Goal: Task Accomplishment & Management: Complete application form

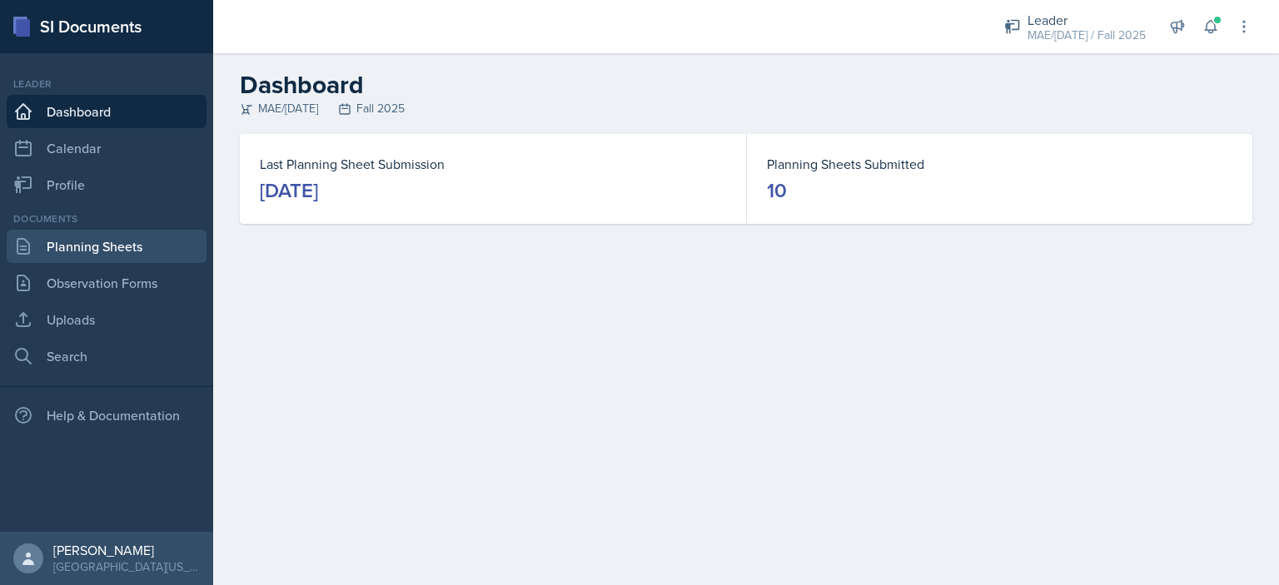
click at [149, 244] on link "Planning Sheets" at bounding box center [107, 246] width 200 height 33
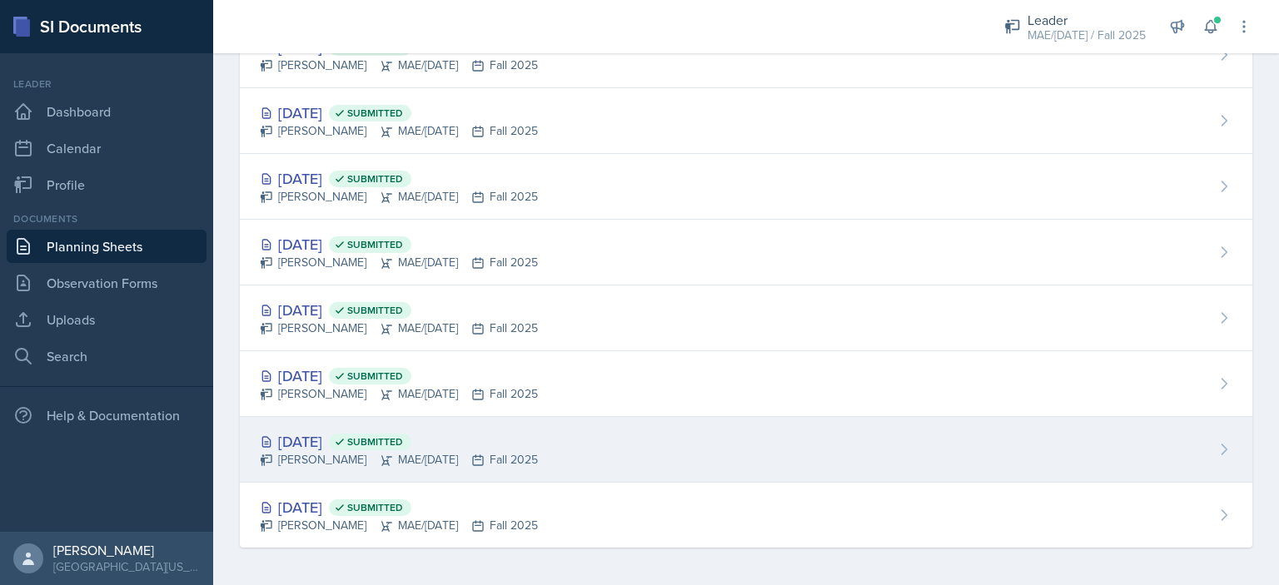
scroll to position [279, 0]
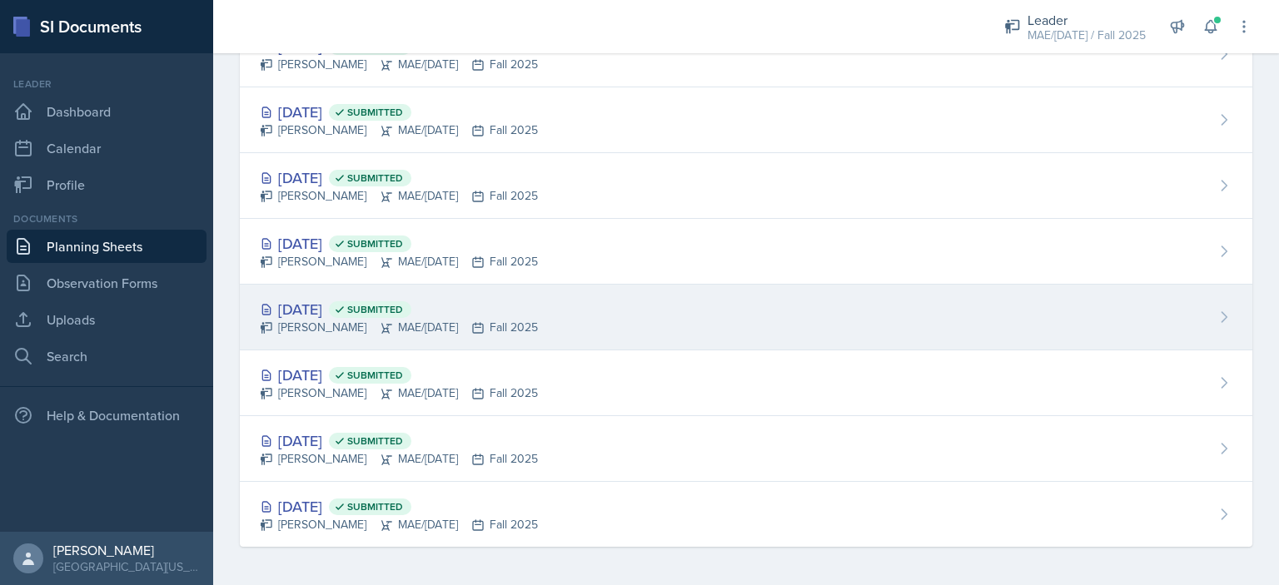
click at [325, 303] on div "[DATE] Submitted" at bounding box center [399, 309] width 278 height 22
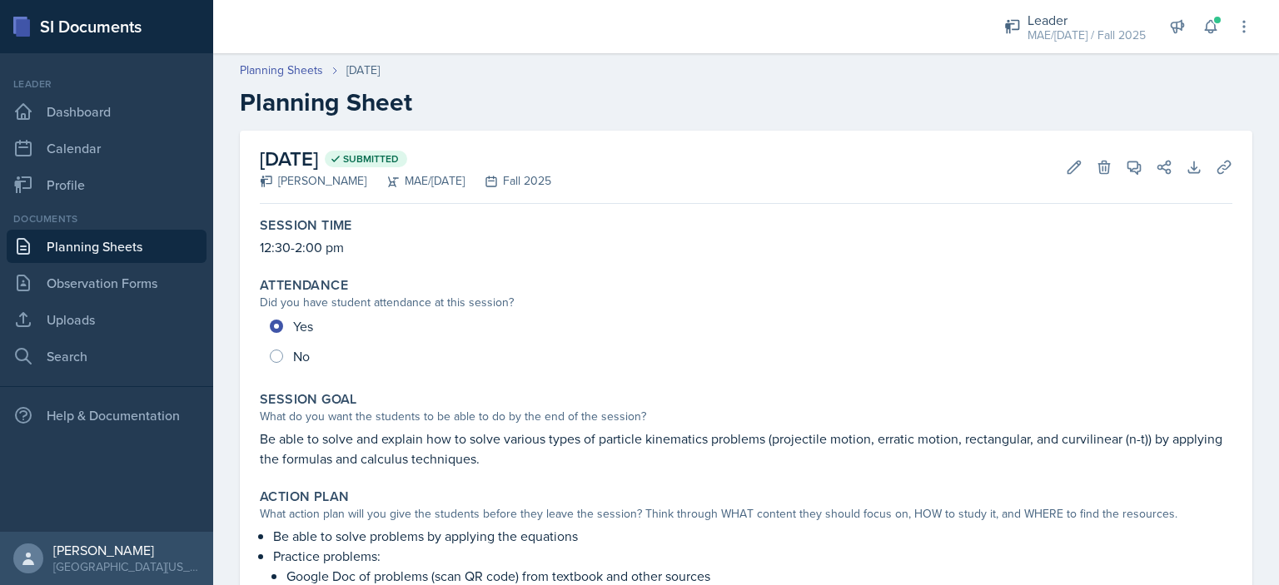
click at [180, 250] on link "Planning Sheets" at bounding box center [107, 246] width 200 height 33
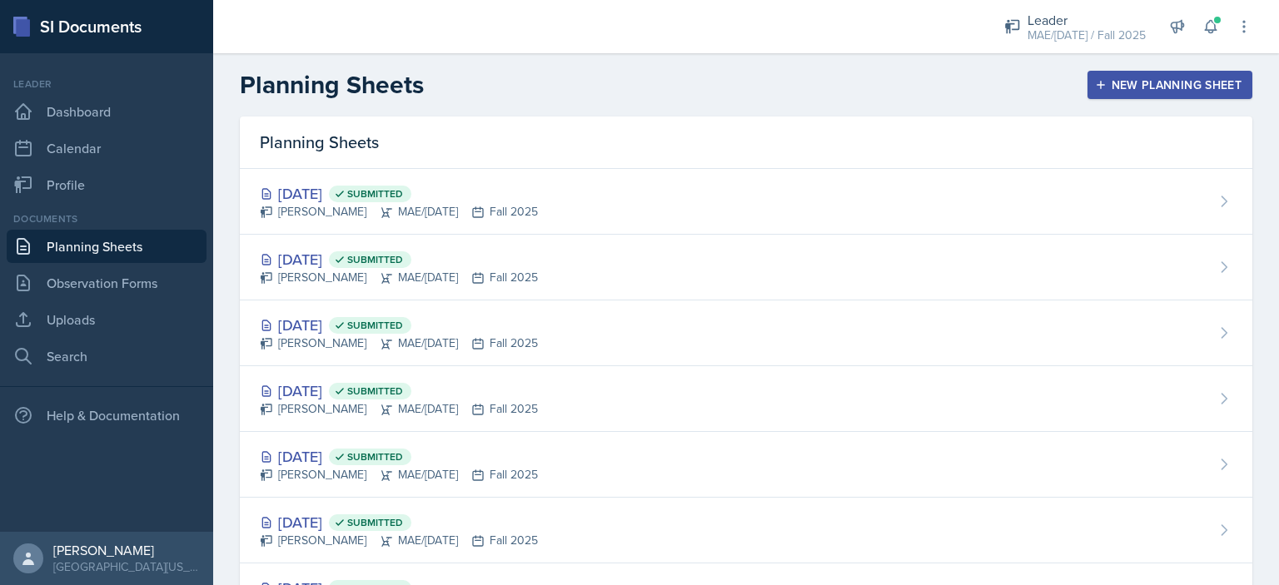
click at [1174, 87] on div "New Planning Sheet" at bounding box center [1169, 84] width 143 height 13
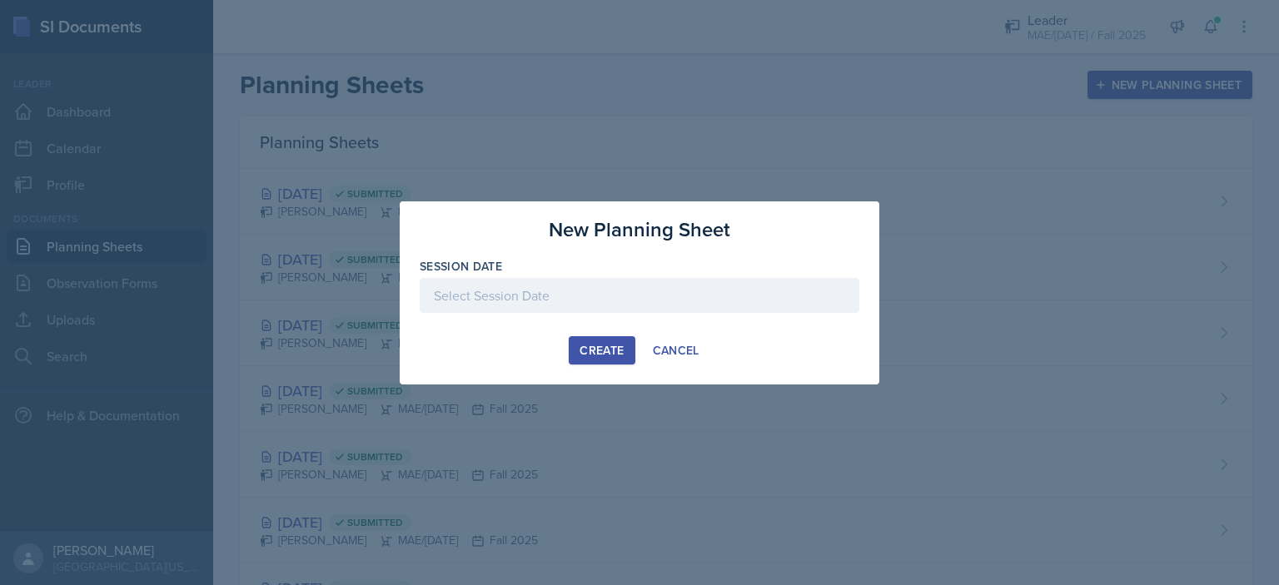
click at [649, 299] on div at bounding box center [640, 295] width 440 height 35
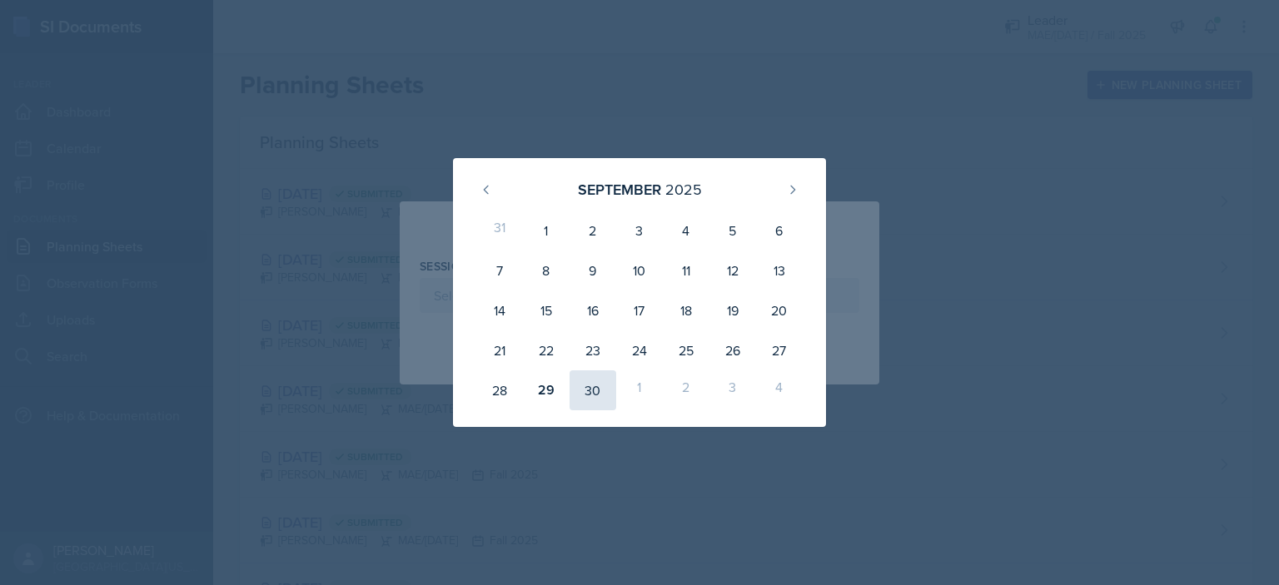
click at [585, 385] on div "30" at bounding box center [593, 391] width 47 height 40
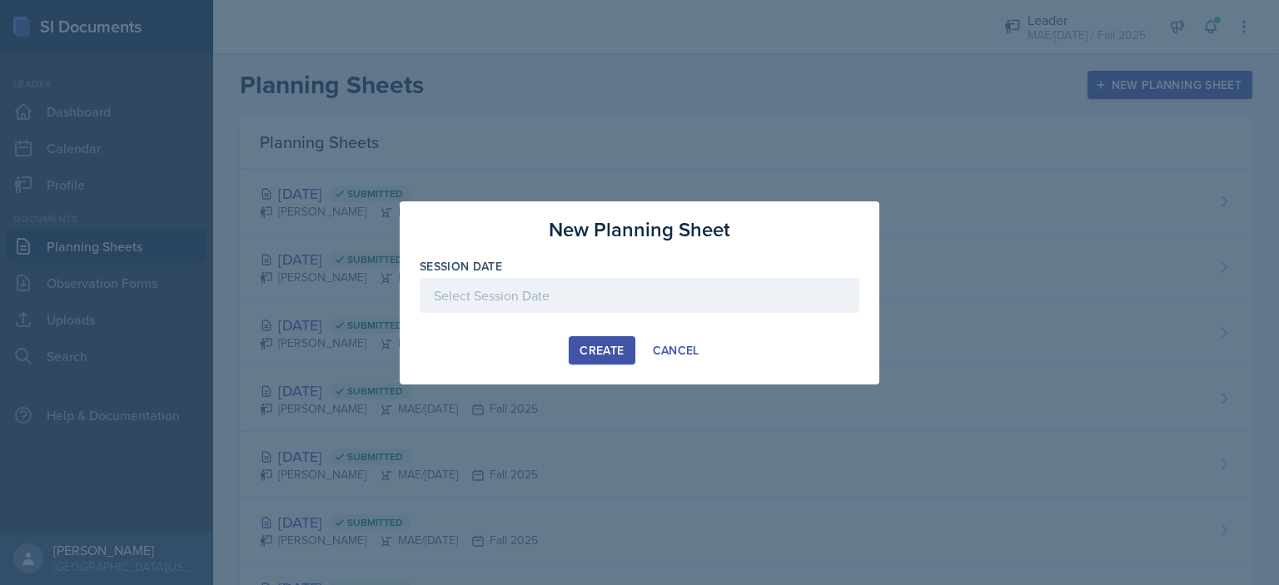
type input "[DATE]"
click at [577, 354] on button "Create" at bounding box center [602, 350] width 66 height 28
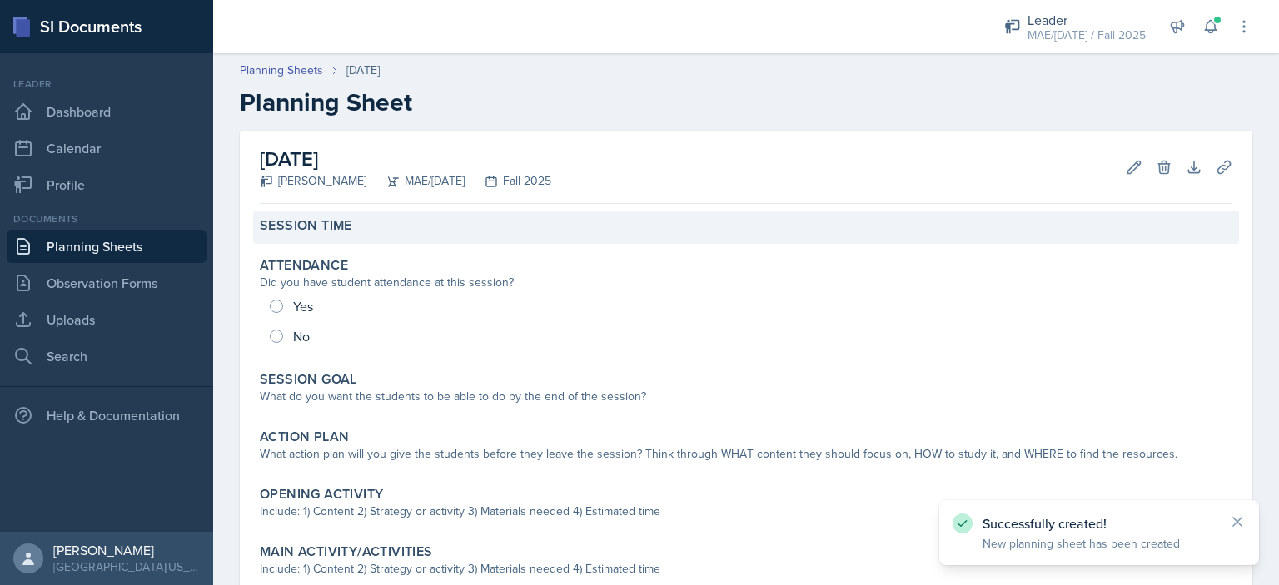
click at [420, 219] on div "Session Time" at bounding box center [746, 225] width 973 height 17
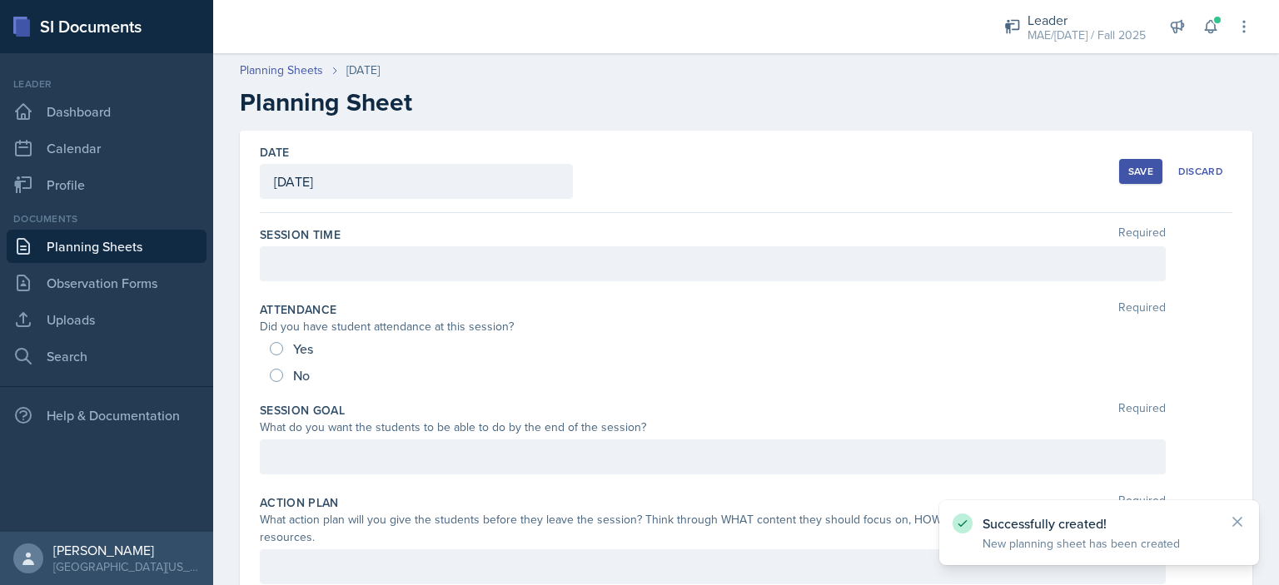
click at [420, 264] on div at bounding box center [713, 263] width 906 height 35
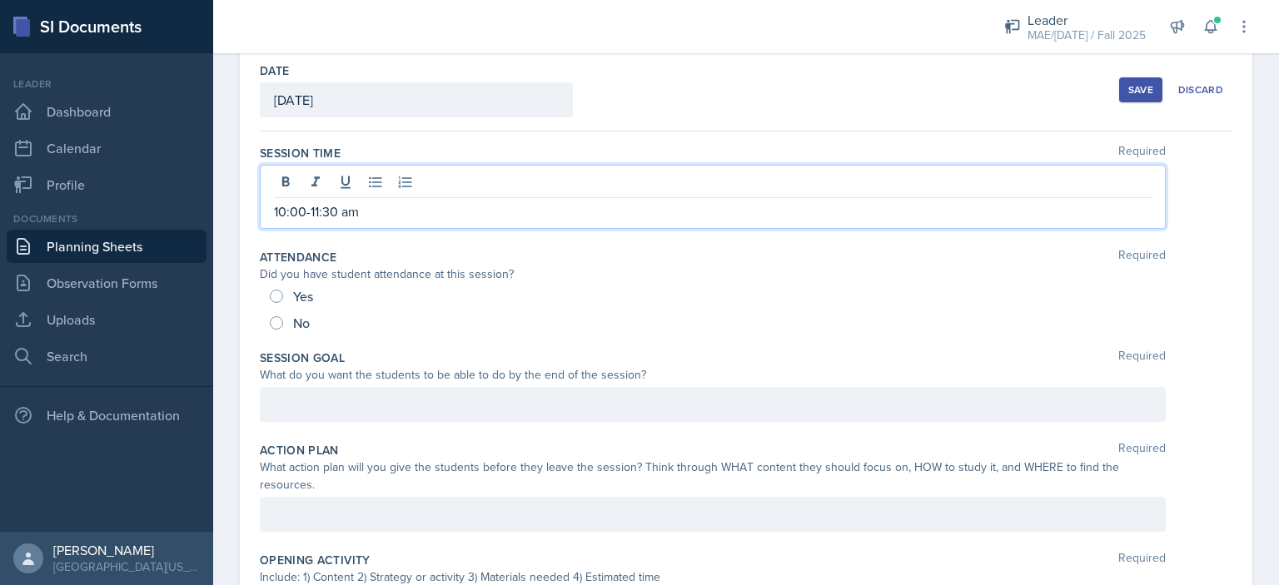
scroll to position [83, 0]
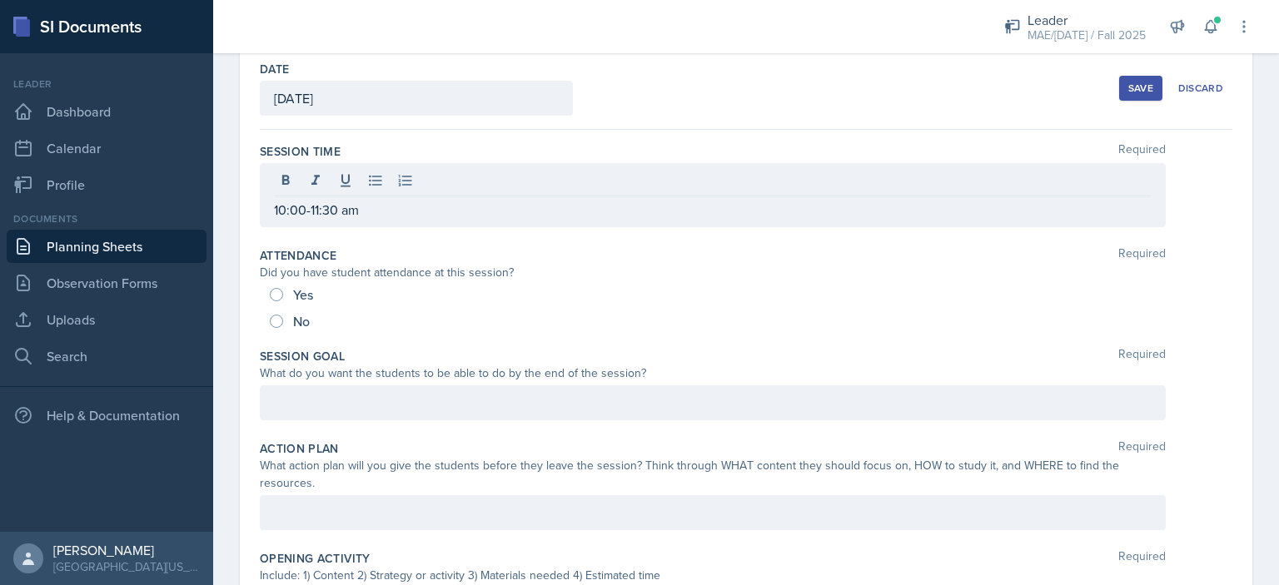
click at [403, 434] on div "Action Plan Required What action plan will you give the students before they le…" at bounding box center [746, 489] width 973 height 110
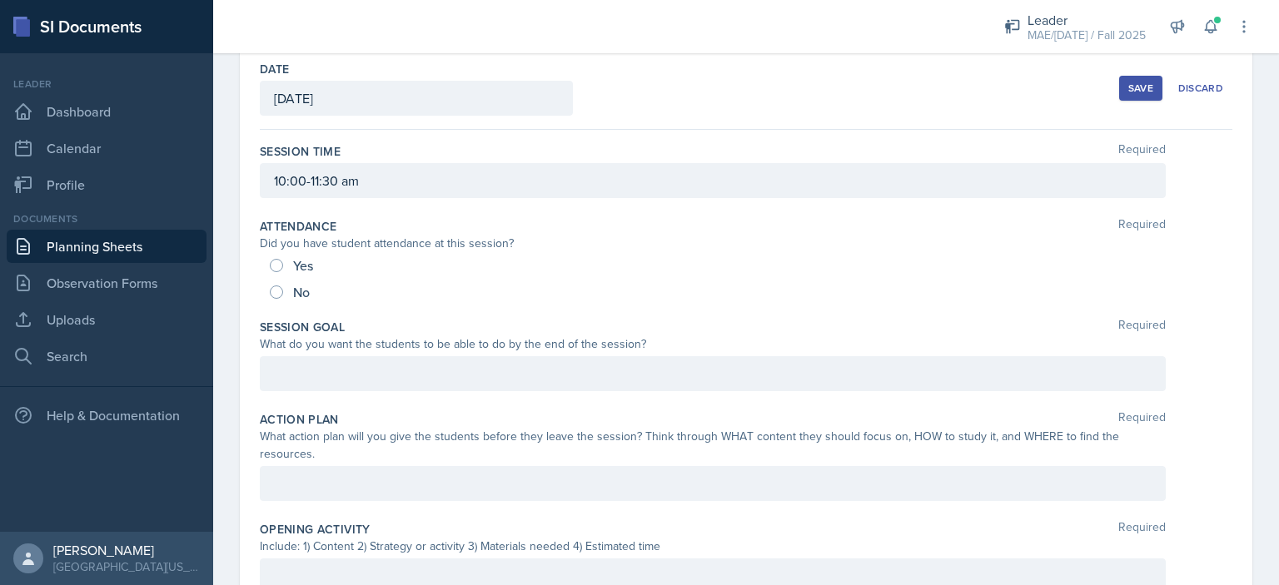
click at [395, 376] on div at bounding box center [713, 373] width 906 height 35
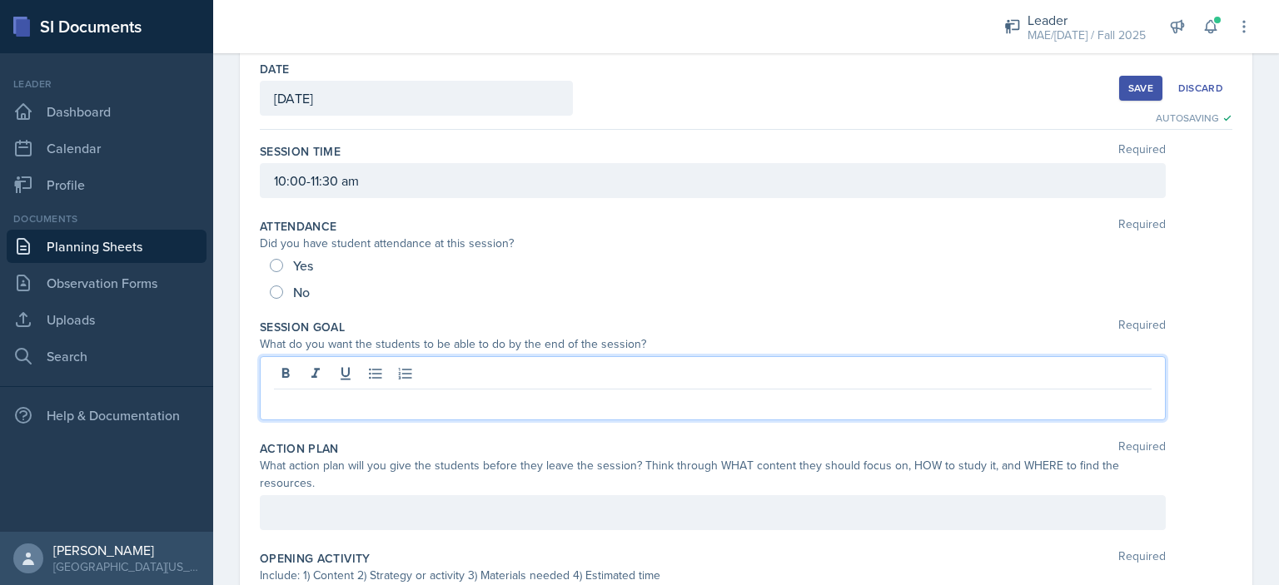
click at [447, 512] on div at bounding box center [713, 512] width 906 height 35
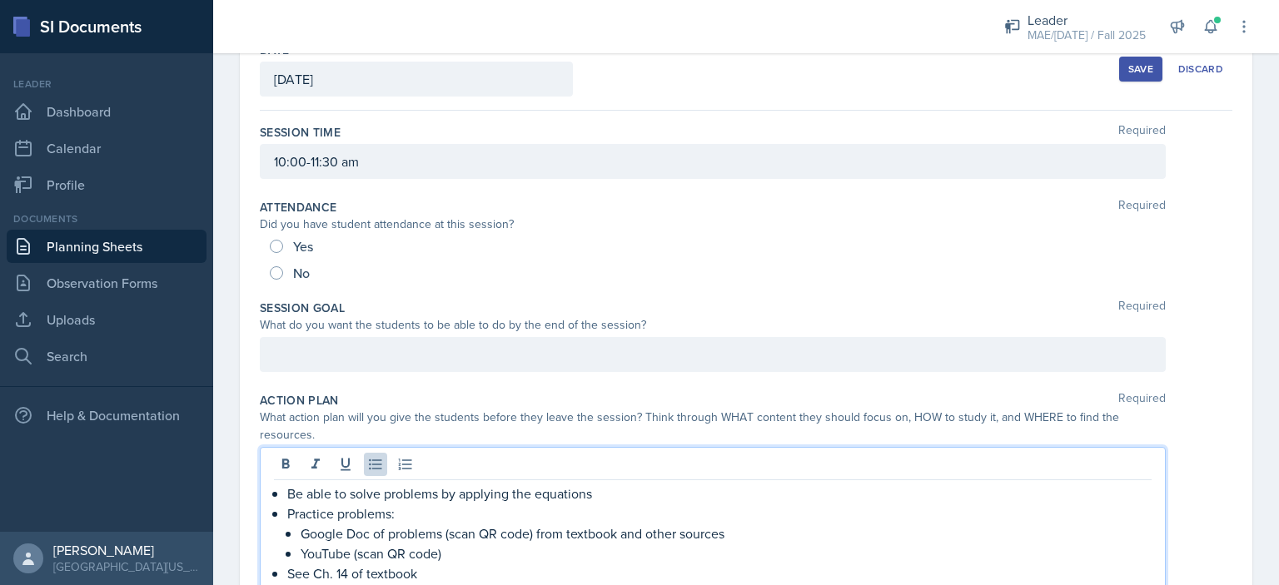
click at [371, 337] on div at bounding box center [713, 354] width 906 height 35
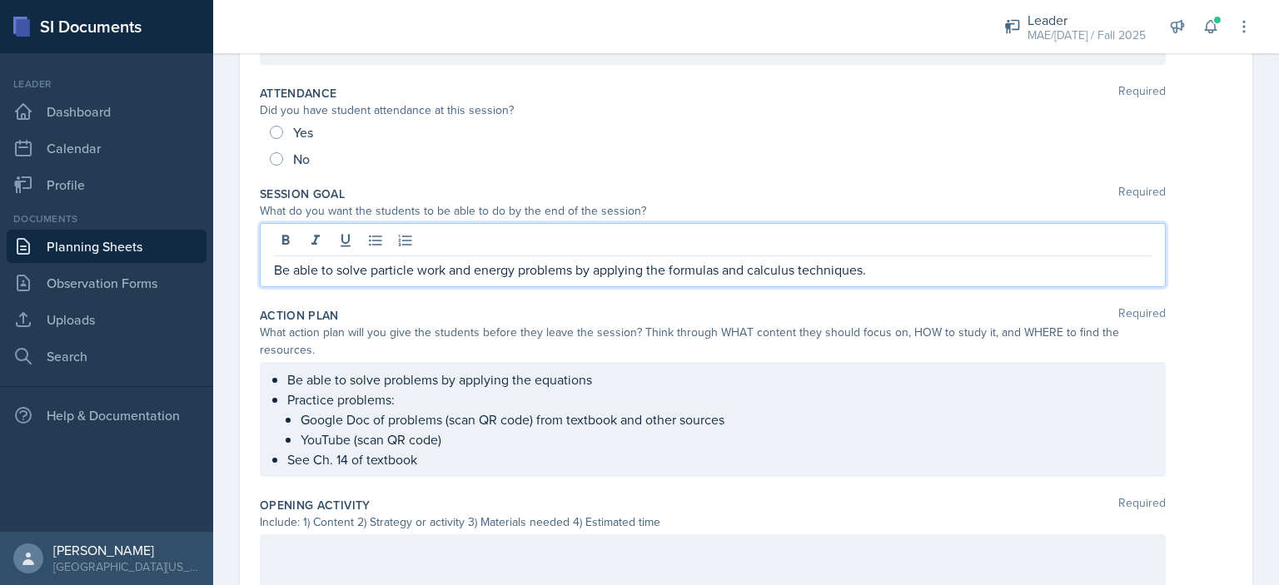
scroll to position [0, 0]
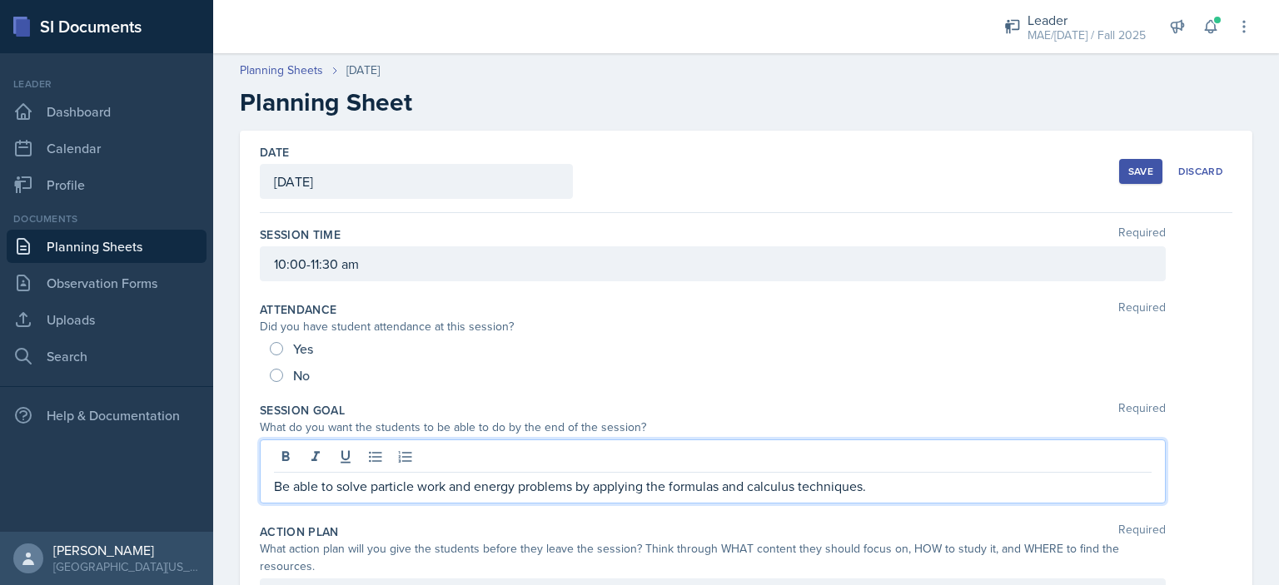
click at [1130, 162] on button "Save" at bounding box center [1140, 171] width 43 height 25
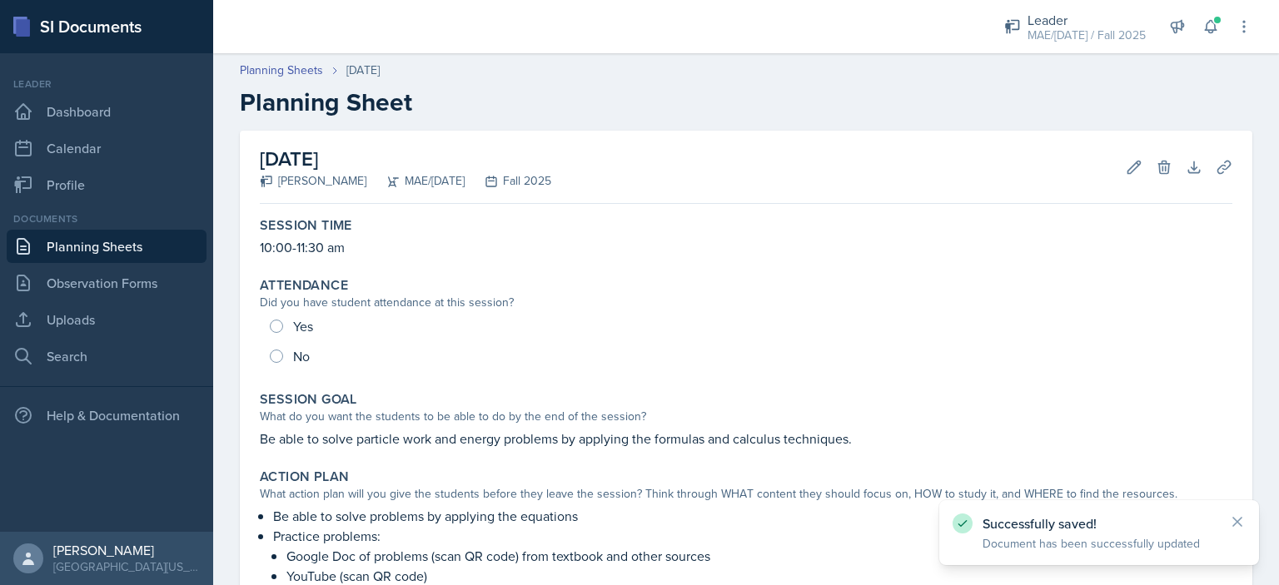
click at [126, 246] on link "Planning Sheets" at bounding box center [107, 246] width 200 height 33
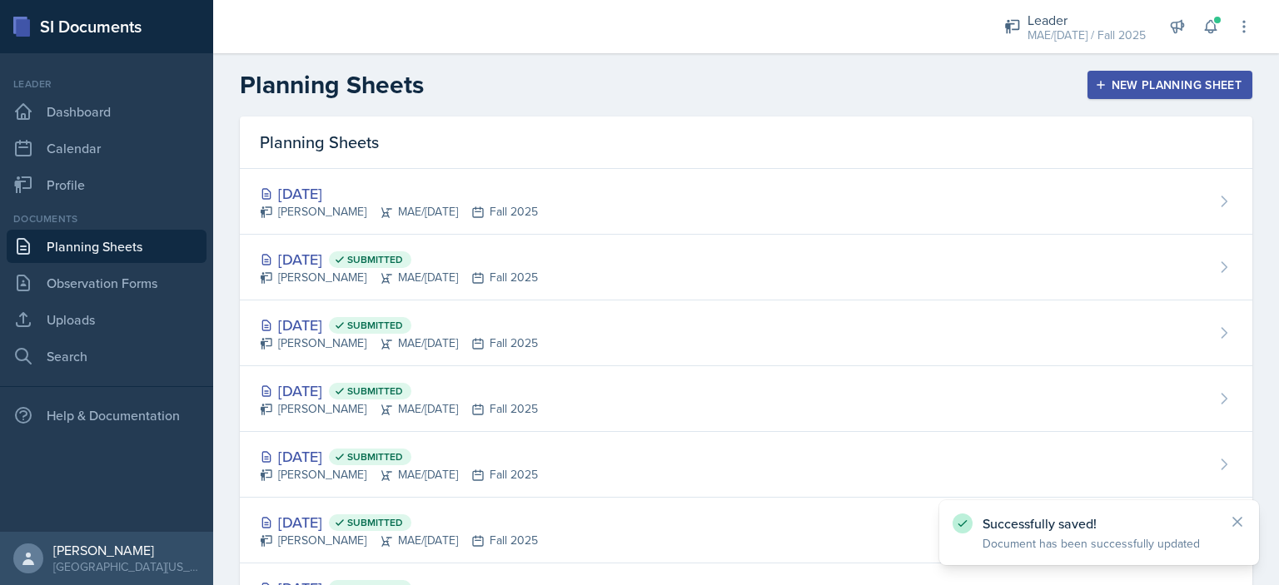
click at [1117, 95] on button "New Planning Sheet" at bounding box center [1169, 85] width 165 height 28
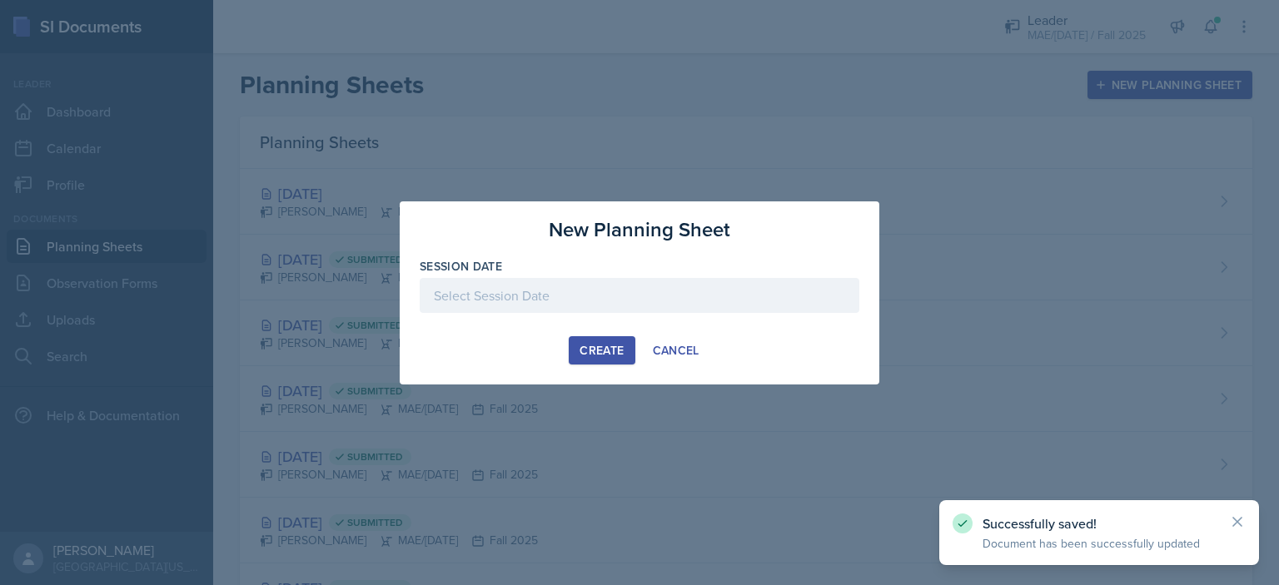
click at [642, 292] on div at bounding box center [640, 295] width 440 height 35
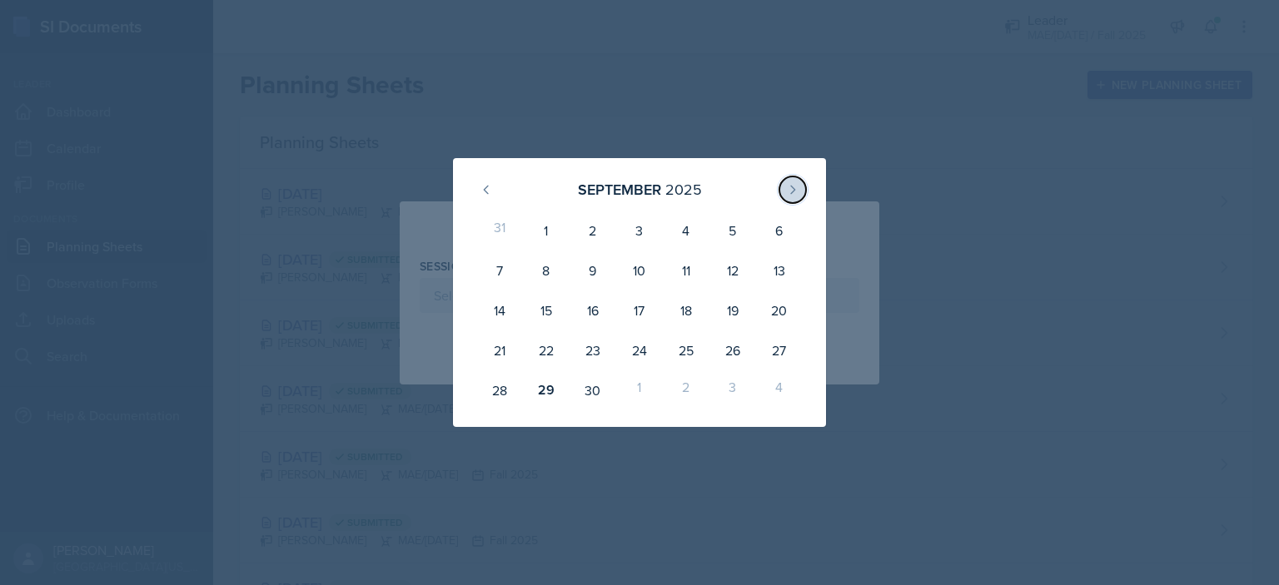
click at [805, 190] on button at bounding box center [792, 190] width 27 height 27
click at [689, 232] on div "2" at bounding box center [686, 231] width 47 height 40
type input "[DATE]"
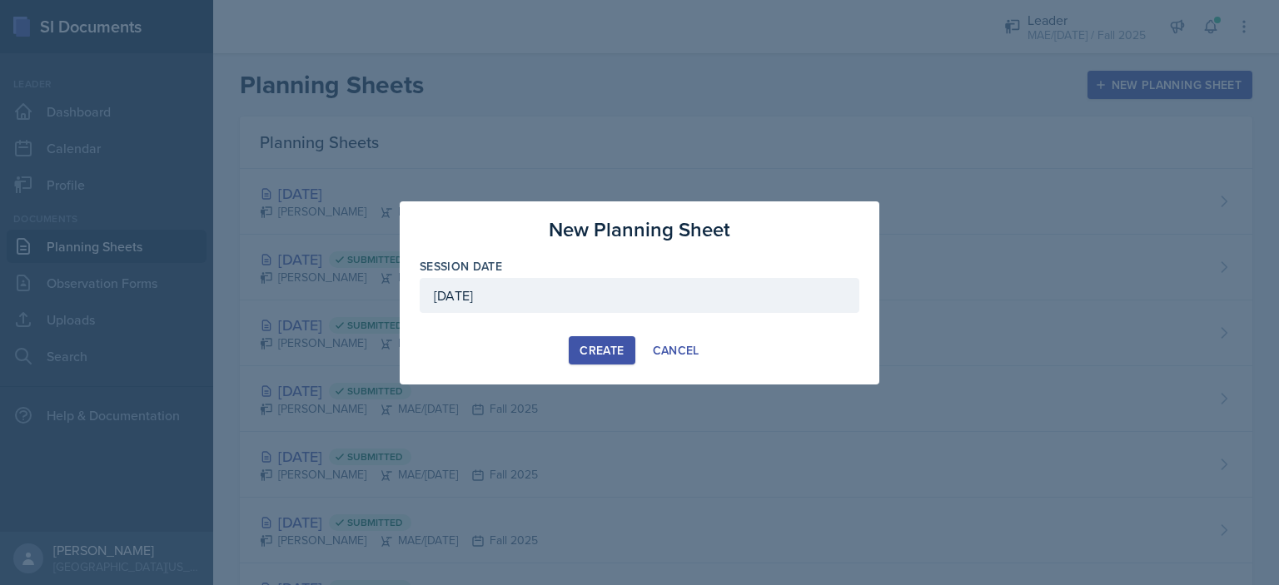
click at [587, 346] on div "Create" at bounding box center [602, 350] width 44 height 13
